Goal: Check status: Check status

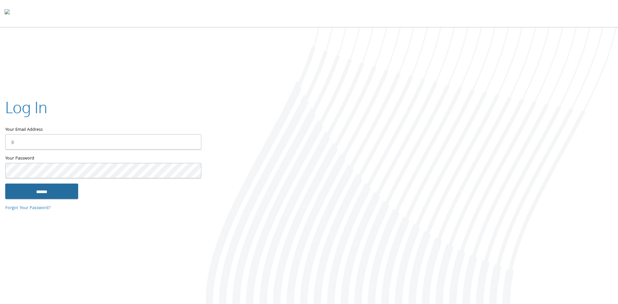
type input "**********"
click at [43, 191] on input "******" at bounding box center [41, 191] width 73 height 16
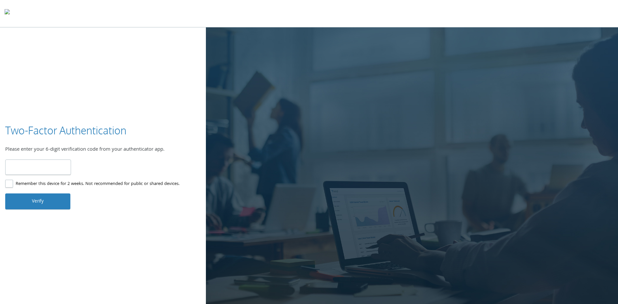
click at [54, 168] on input "number" at bounding box center [38, 166] width 66 height 15
type input "******"
